Goal: Task Accomplishment & Management: Manage account settings

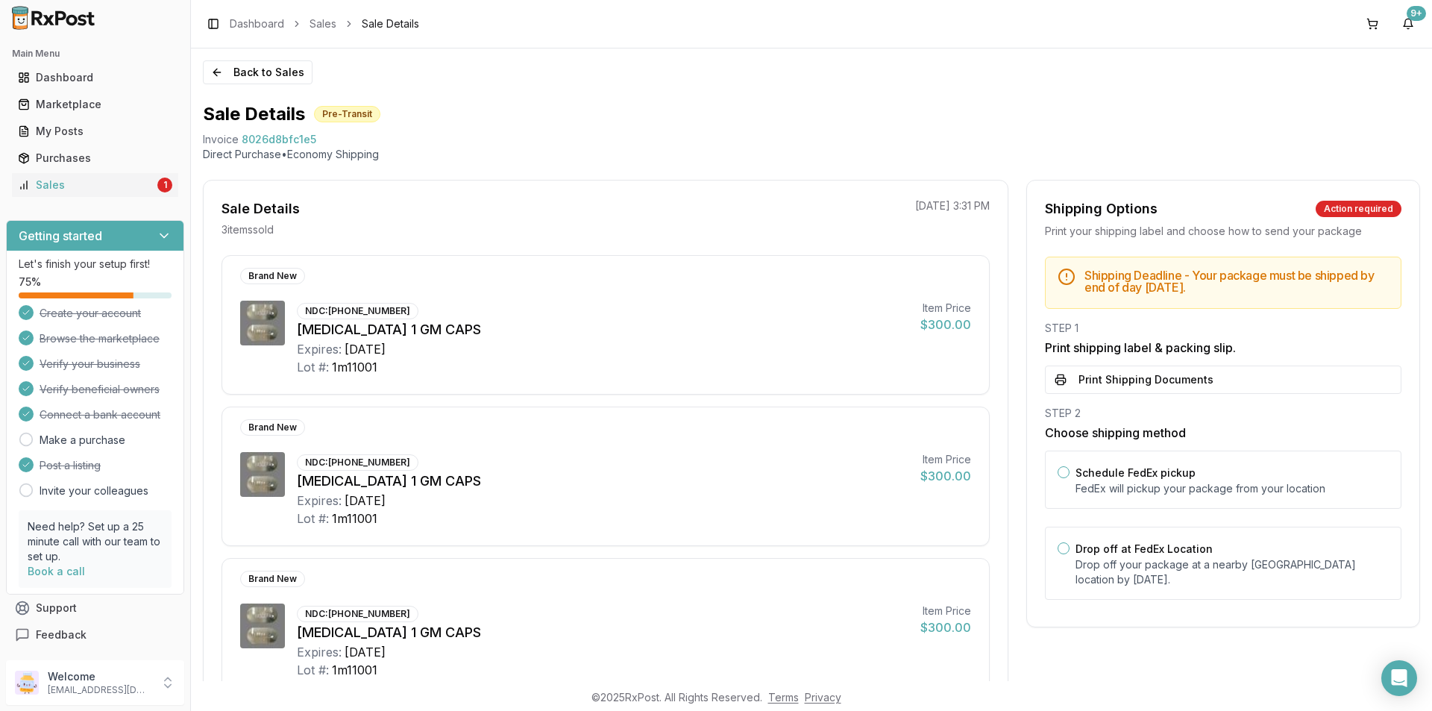
click at [139, 200] on div "Main Menu Dashboard Marketplace My Posts Purchases Sales 1" at bounding box center [95, 119] width 190 height 167
click at [129, 195] on link "Sales 1" at bounding box center [95, 184] width 166 height 27
click at [131, 187] on div "Sales" at bounding box center [86, 184] width 136 height 15
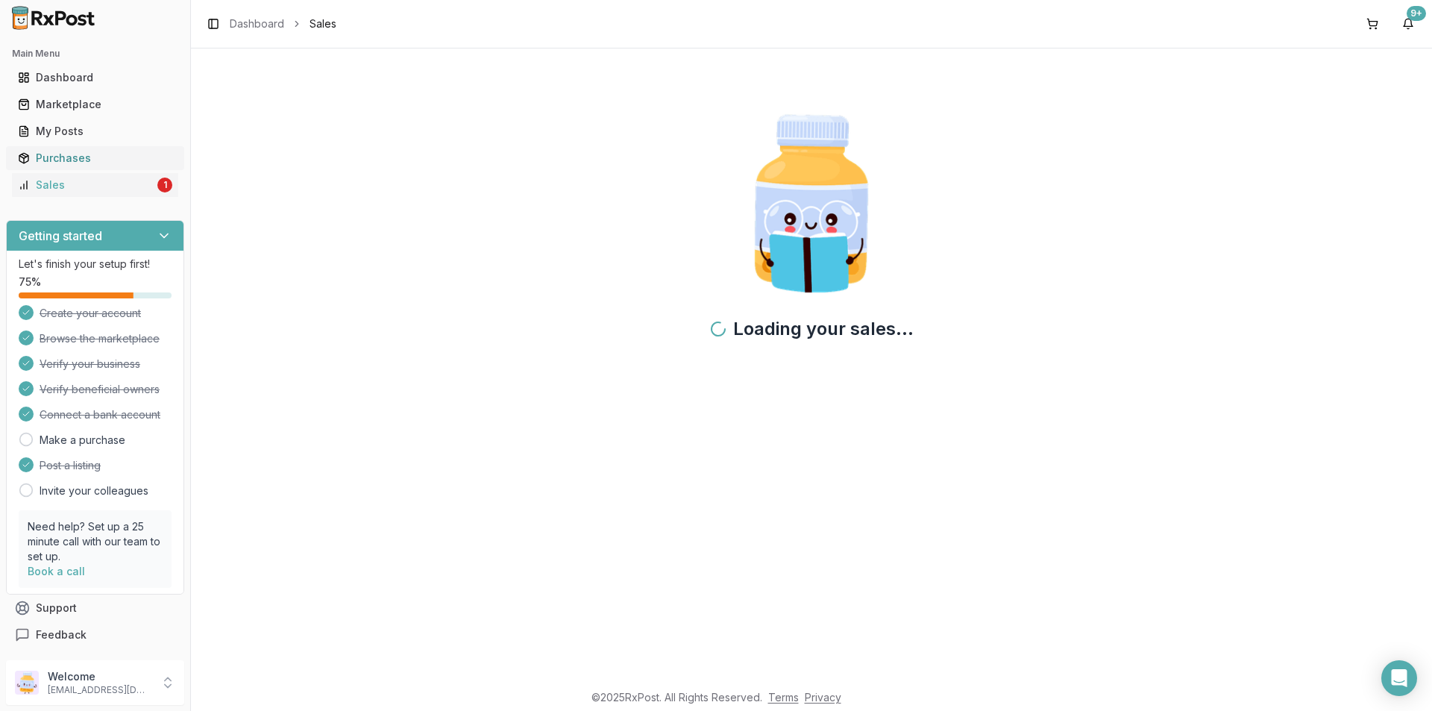
click at [90, 157] on div "Purchases" at bounding box center [95, 158] width 154 height 15
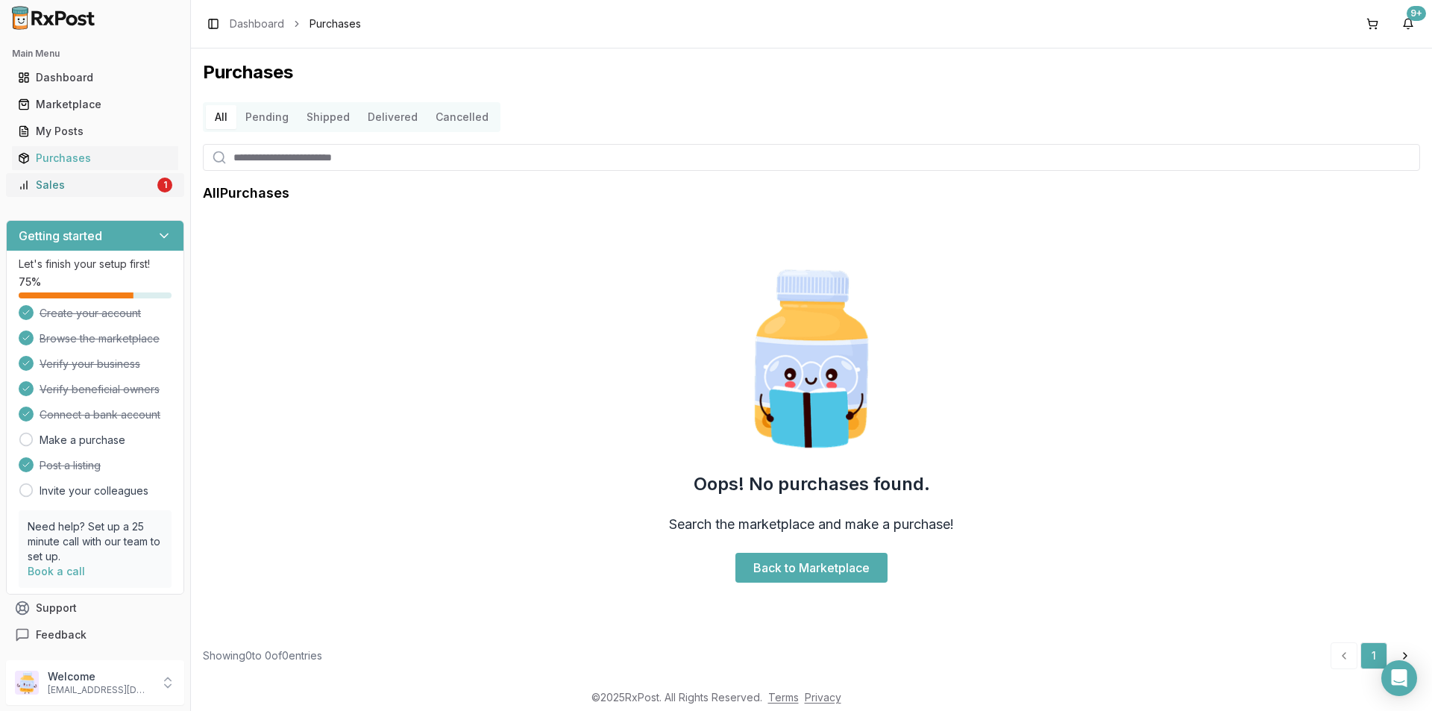
click at [113, 188] on div "Sales" at bounding box center [86, 184] width 136 height 15
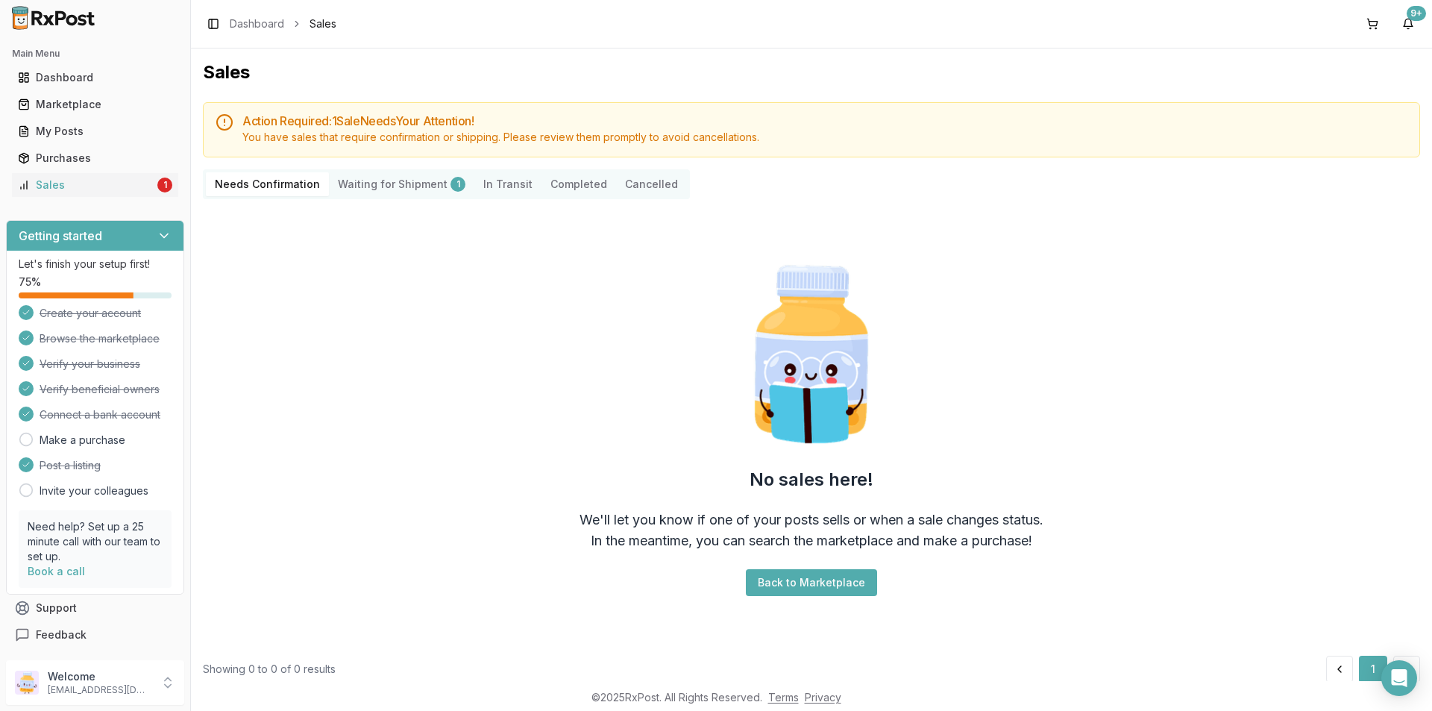
click at [416, 189] on Shipment "Waiting for Shipment 1" at bounding box center [401, 184] width 145 height 24
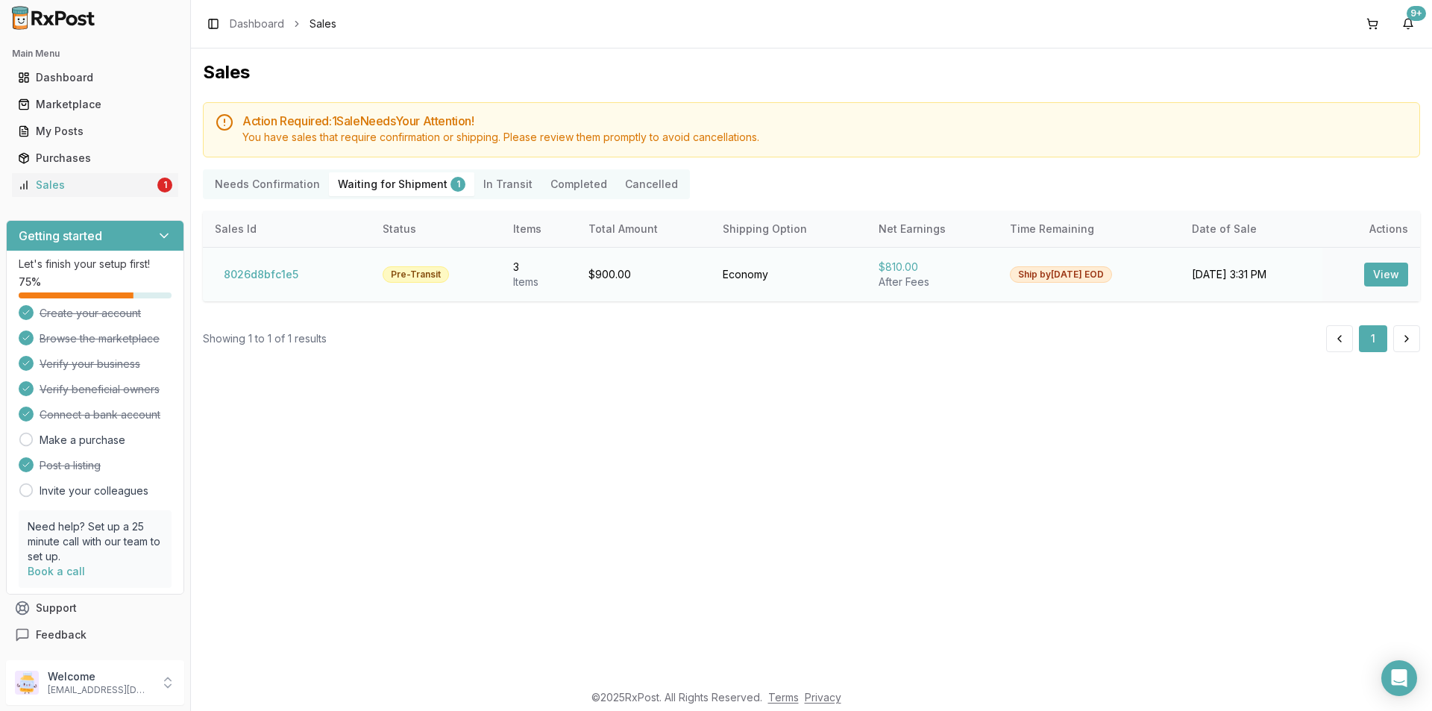
click at [1384, 266] on button "View" at bounding box center [1386, 274] width 44 height 24
